Goal: Check status: Check status

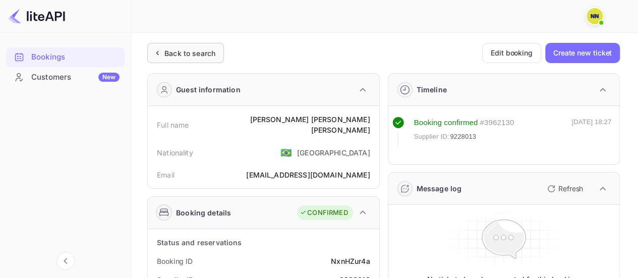
click at [172, 50] on div "Back to search" at bounding box center [189, 53] width 51 height 11
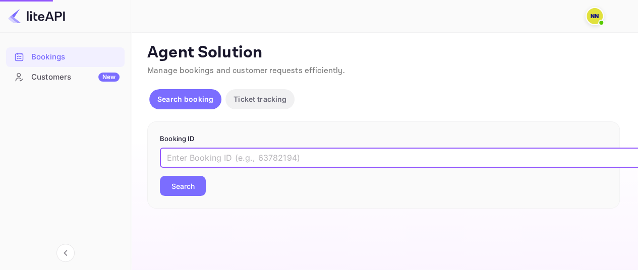
click at [251, 159] on input "text" at bounding box center [412, 158] width 504 height 20
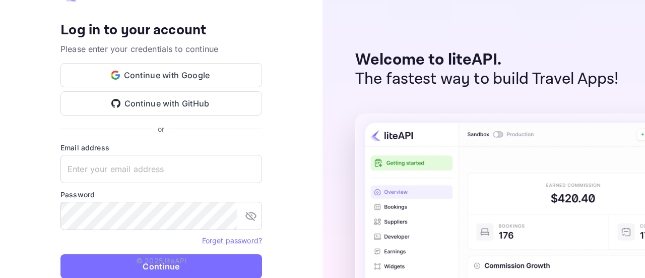
click at [275, 134] on div "Your account has been created successfully, a confirmation link has been sent t…" at bounding box center [161, 139] width 323 height 278
type input "[EMAIL_ADDRESS][DOMAIN_NAME]"
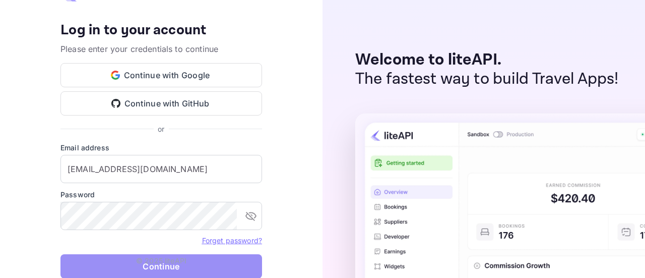
click at [118, 260] on button "Continue" at bounding box center [162, 266] width 202 height 24
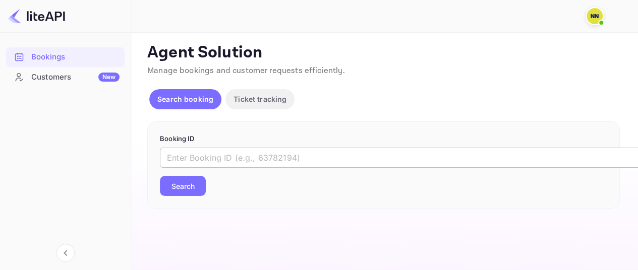
click at [193, 160] on input "text" at bounding box center [412, 158] width 504 height 20
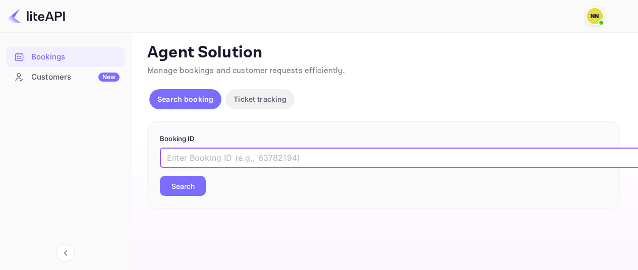
paste input "6255009"
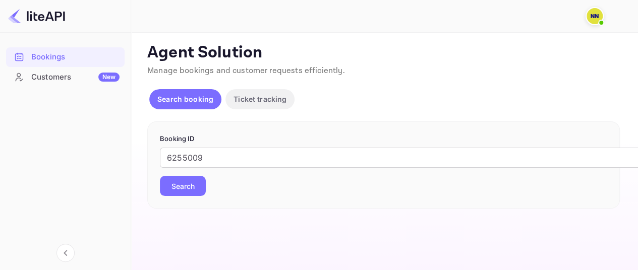
click at [190, 187] on button "Search" at bounding box center [183, 186] width 46 height 20
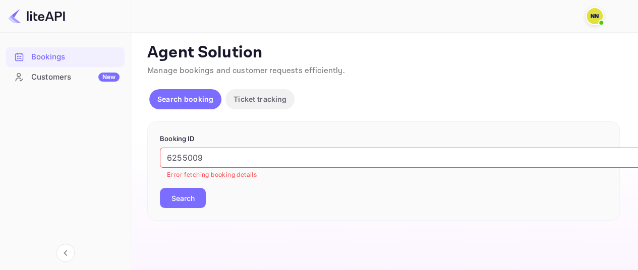
click at [324, 157] on input "6255009" at bounding box center [412, 158] width 504 height 20
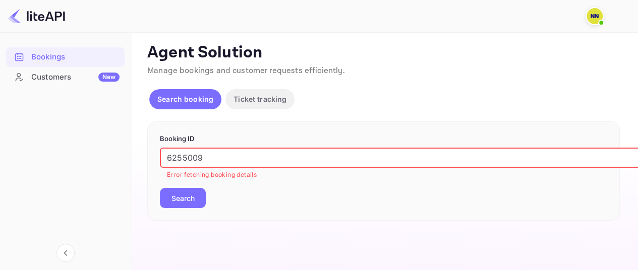
click at [324, 157] on input "6255009" at bounding box center [412, 158] width 504 height 20
paste input "8393030"
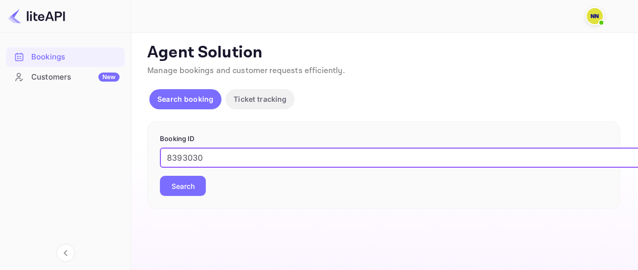
type input "8393030"
click at [177, 184] on button "Search" at bounding box center [183, 186] width 46 height 20
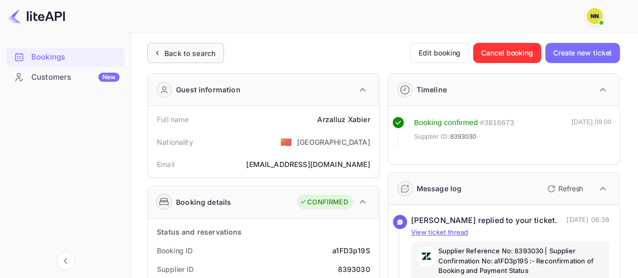
click at [185, 49] on div "Back to search" at bounding box center [189, 53] width 51 height 11
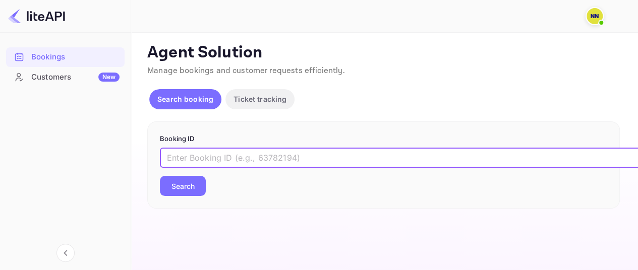
click at [213, 159] on input "text" at bounding box center [412, 158] width 504 height 20
paste input "9093041"
type input "9093041"
click at [193, 183] on button "Search" at bounding box center [183, 186] width 46 height 20
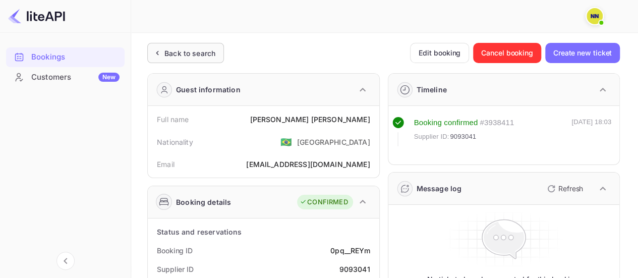
click at [178, 61] on div "Back to search" at bounding box center [185, 53] width 77 height 20
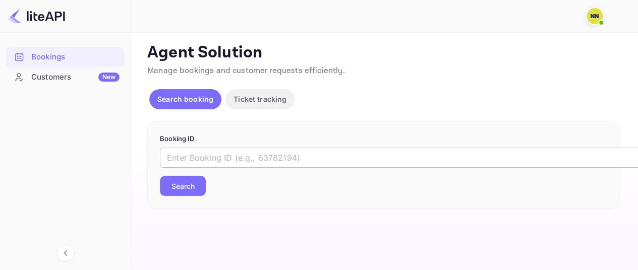
click at [266, 160] on input "text" at bounding box center [412, 158] width 504 height 20
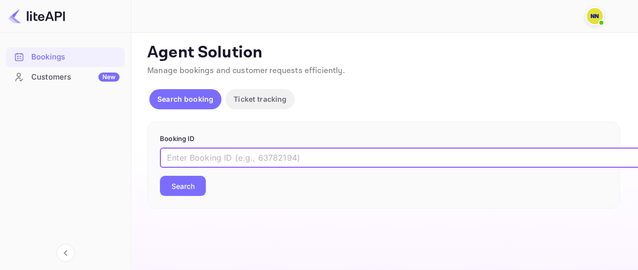
paste input "9117347"
type input "9117347"
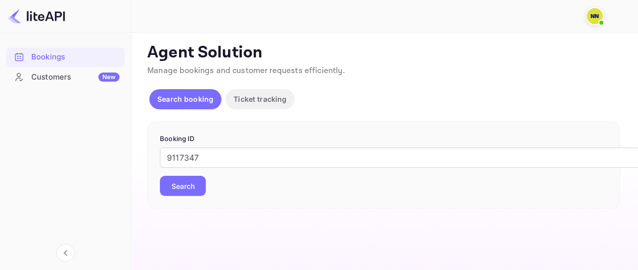
click at [183, 179] on button "Search" at bounding box center [183, 186] width 46 height 20
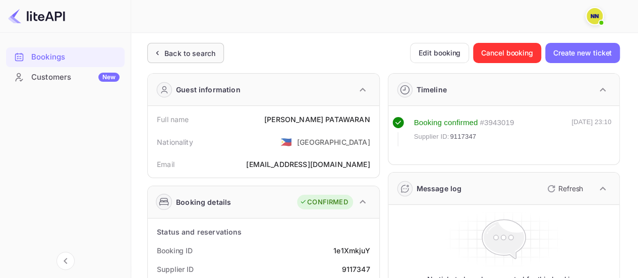
click at [197, 54] on div "Back to search" at bounding box center [189, 53] width 51 height 11
